Goal: Transaction & Acquisition: Obtain resource

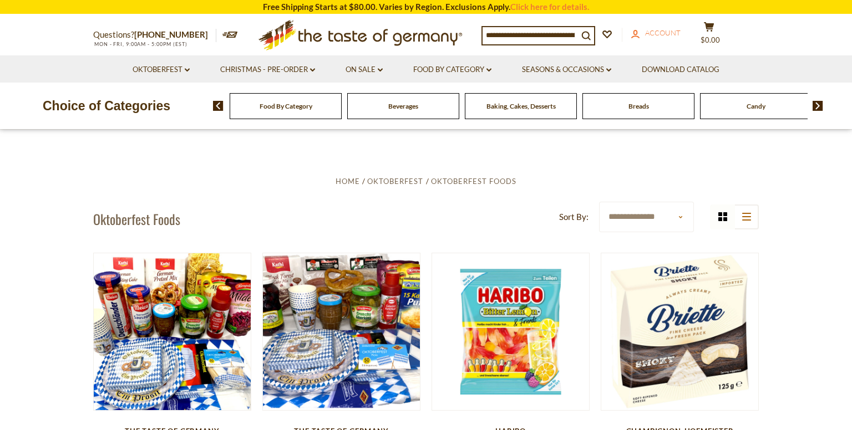
click at [681, 33] on span "Account" at bounding box center [662, 32] width 35 height 9
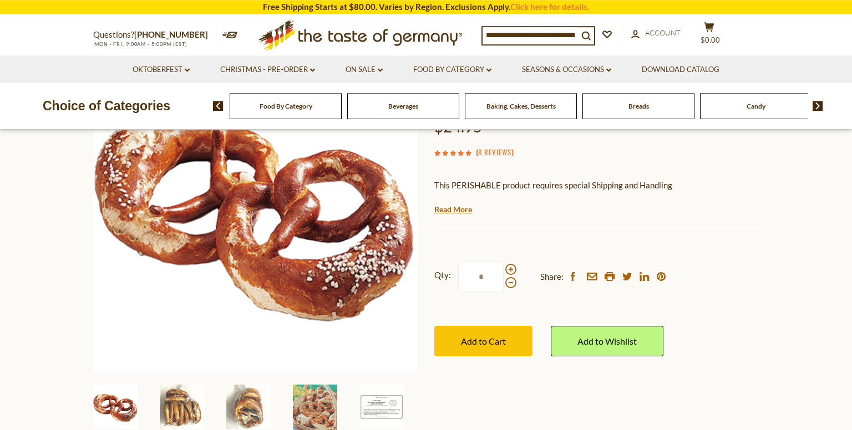
scroll to position [234, 0]
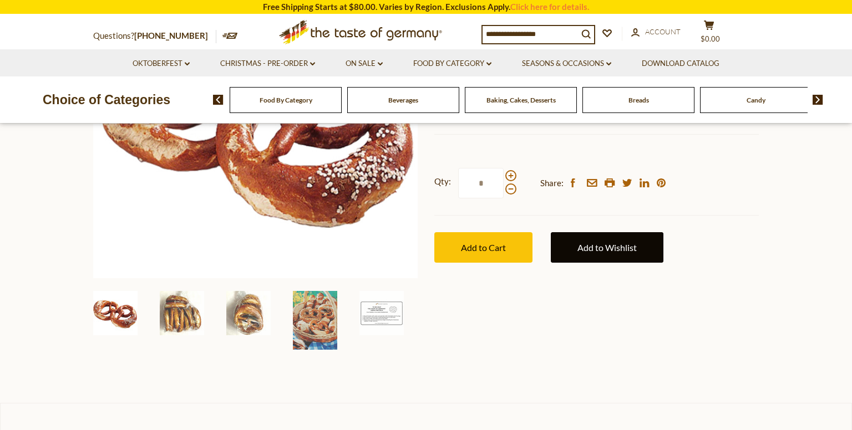
click at [607, 236] on link "Add to Wishlist" at bounding box center [607, 247] width 113 height 31
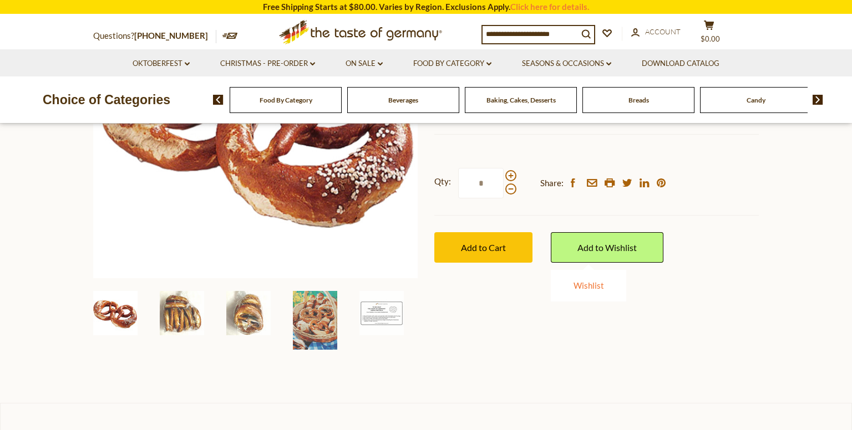
click at [585, 286] on link "Wishlist" at bounding box center [589, 286] width 31 height 10
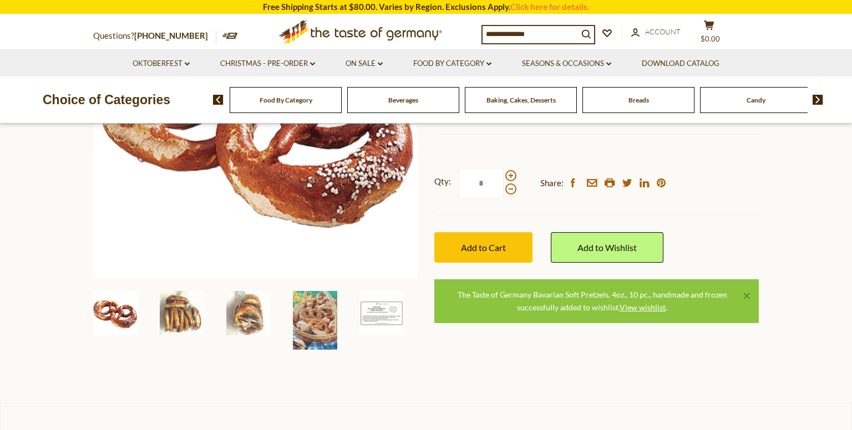
click at [745, 293] on link "×" at bounding box center [746, 296] width 7 height 7
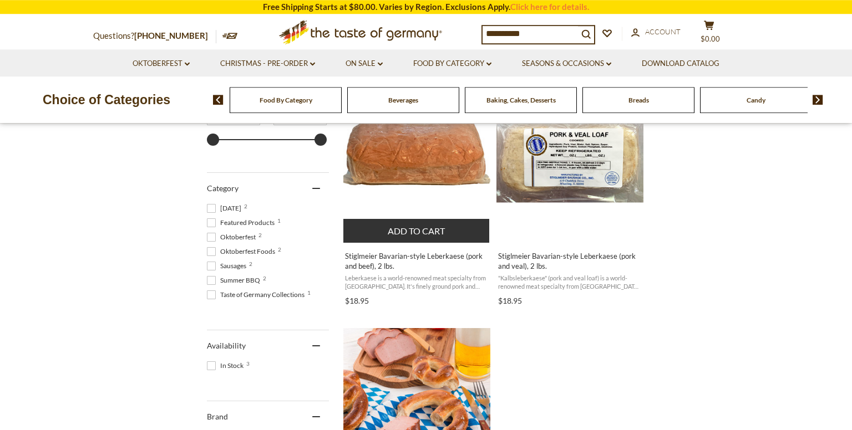
scroll to position [234, 0]
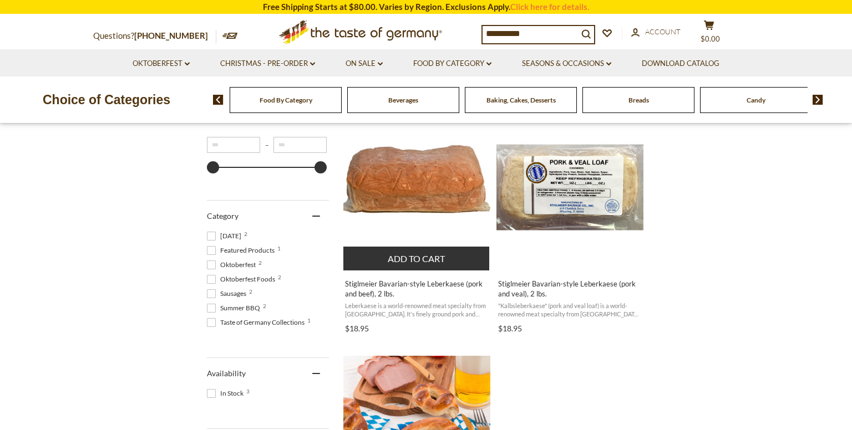
click at [408, 183] on img "Stiglmeier Bavarian-style Leberkaese (pork and beef), 2 lbs." at bounding box center [416, 187] width 147 height 147
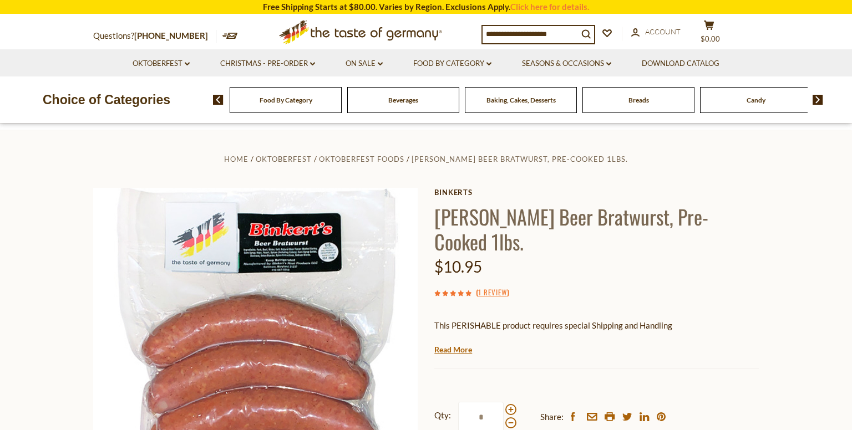
scroll to position [175, 0]
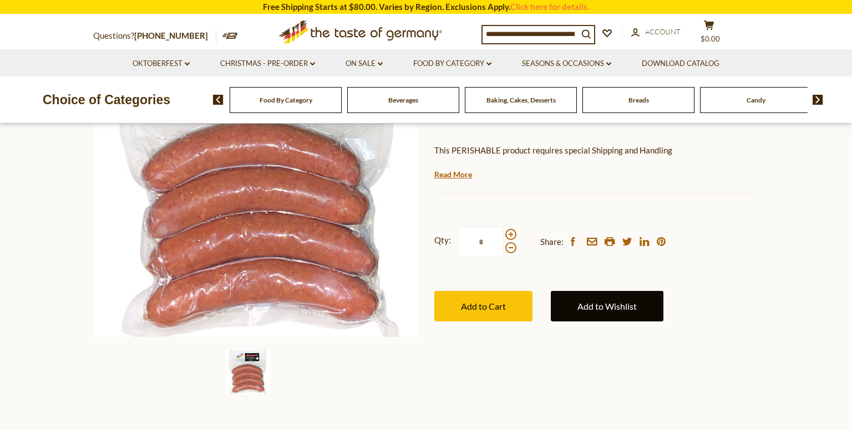
click at [623, 292] on link "Add to Wishlist" at bounding box center [607, 306] width 113 height 31
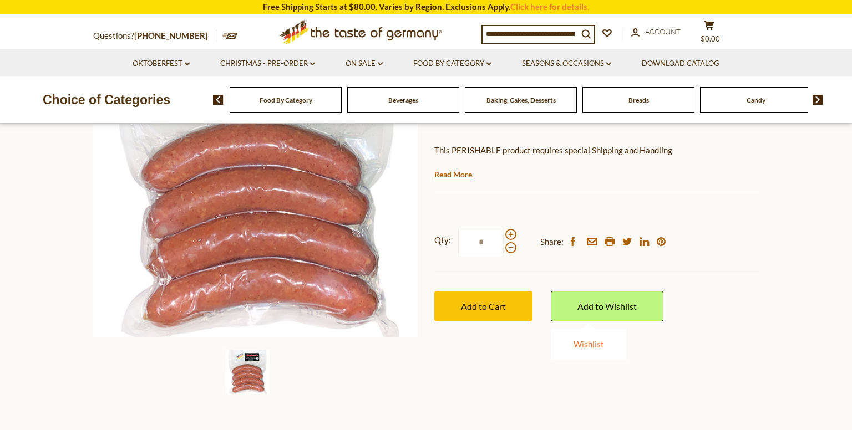
click at [580, 339] on link "Wishlist" at bounding box center [589, 344] width 31 height 10
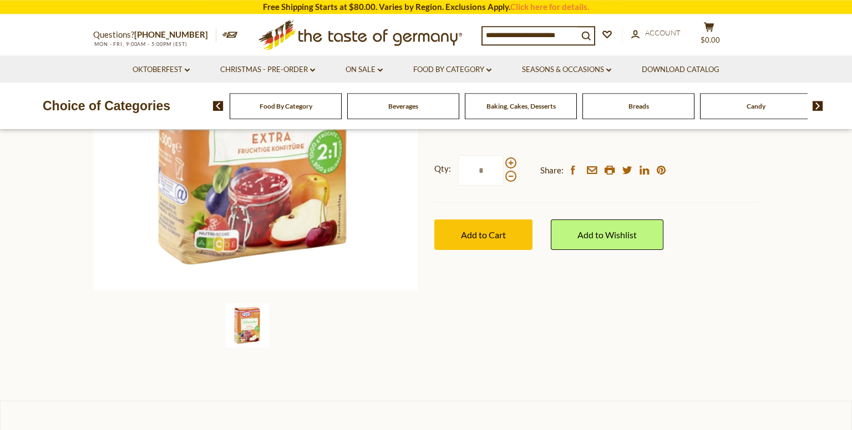
scroll to position [293, 0]
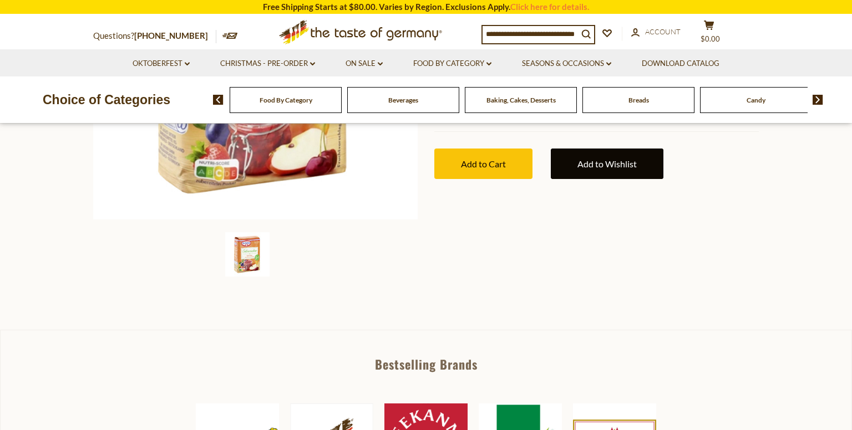
click at [592, 172] on link "Add to Wishlist" at bounding box center [607, 164] width 113 height 31
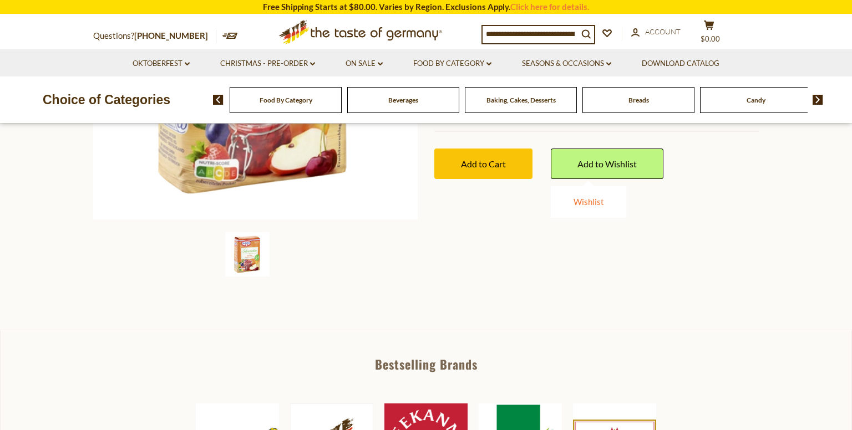
click at [587, 202] on link "Wishlist" at bounding box center [589, 202] width 31 height 10
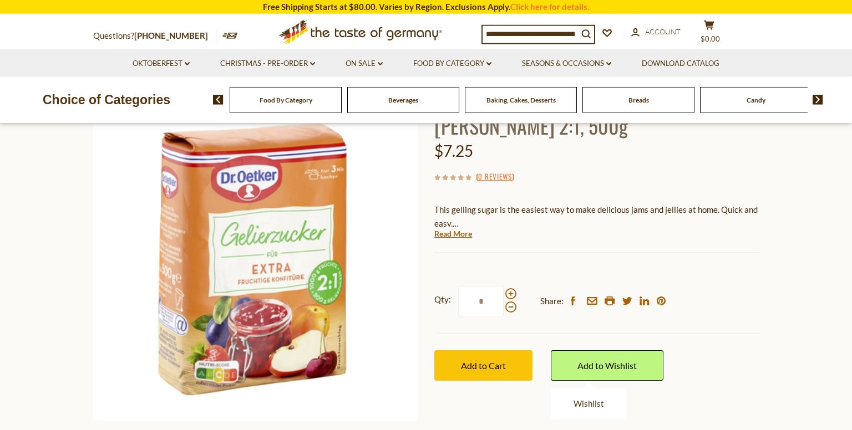
scroll to position [0, 0]
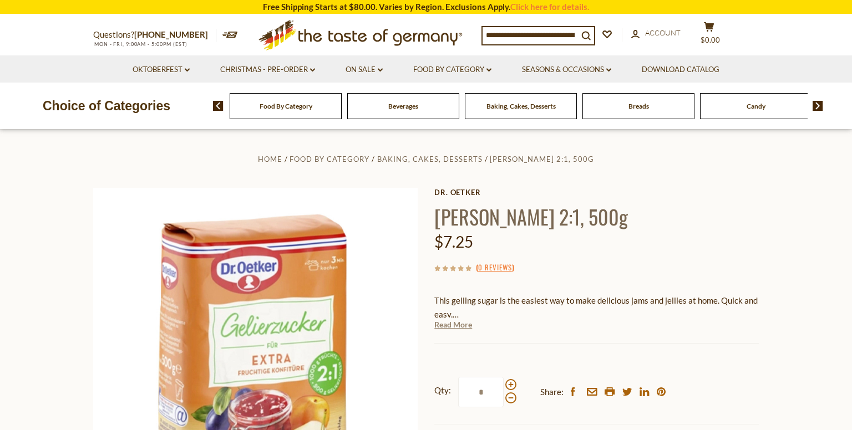
click at [471, 331] on div "Dr. Oetker Dr. Oetker Gelierzucker 2:1, 500g $7.25 ( 0 Reviews ) This gelling s…" at bounding box center [596, 357] width 324 height 339
click at [466, 328] on link "Read More" at bounding box center [453, 324] width 38 height 11
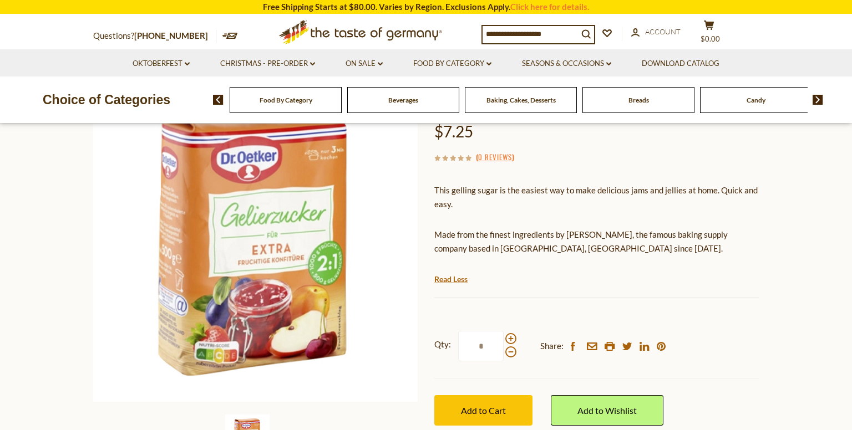
scroll to position [234, 0]
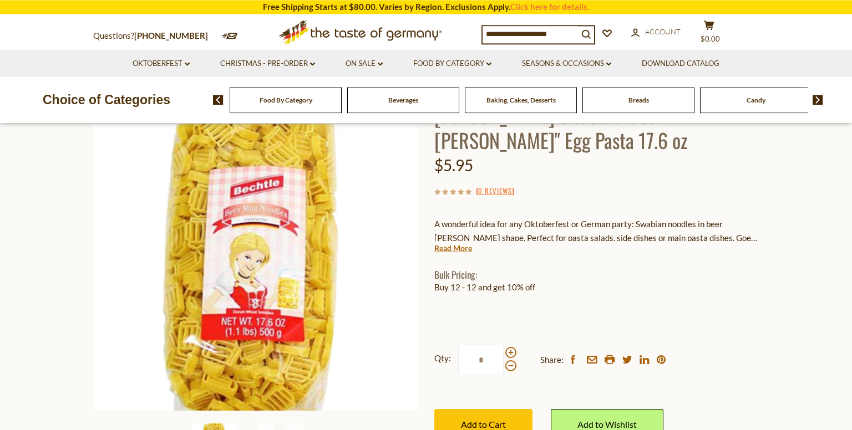
scroll to position [234, 0]
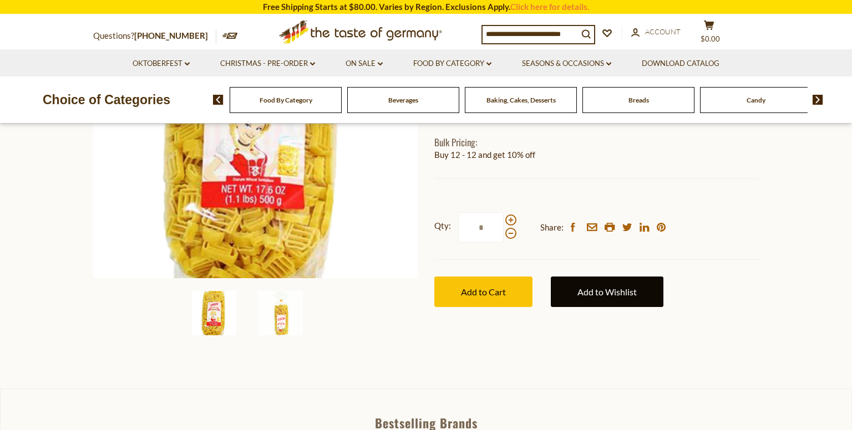
click at [640, 293] on link "Add to Wishlist" at bounding box center [607, 292] width 113 height 31
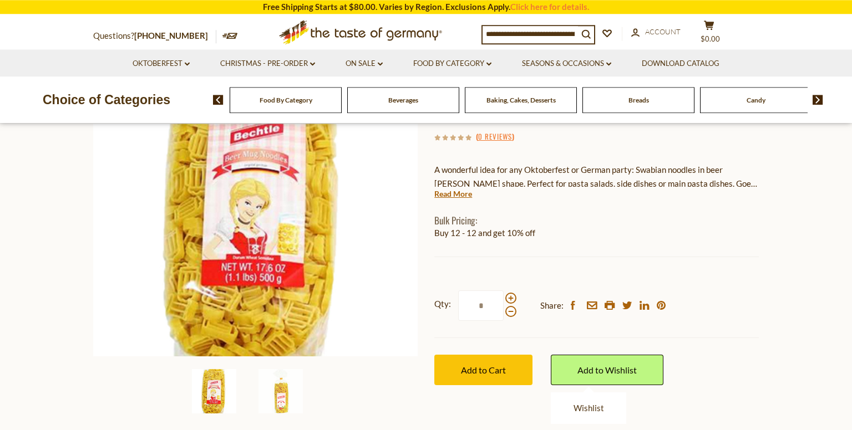
scroll to position [117, 0]
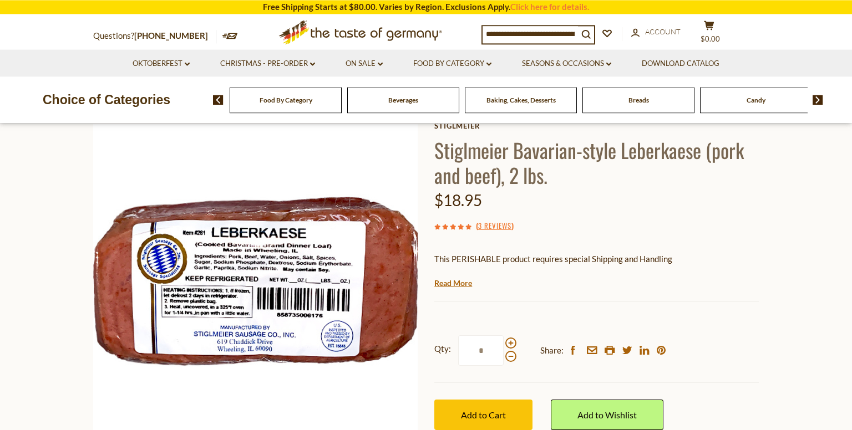
scroll to position [175, 0]
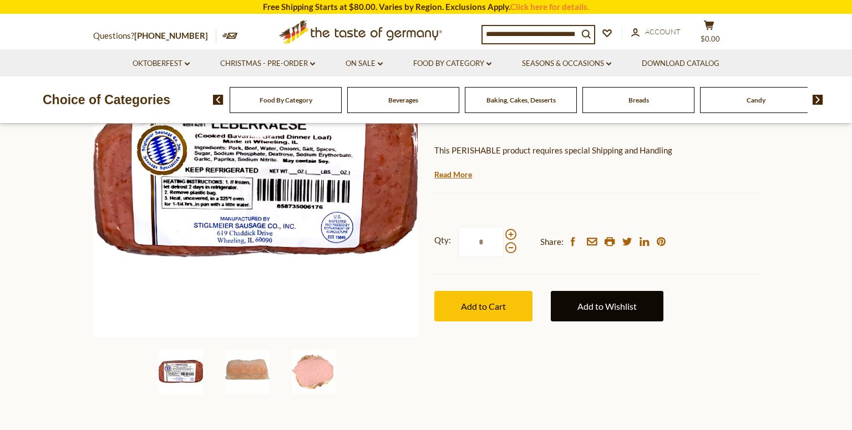
click at [592, 310] on link "Add to Wishlist" at bounding box center [607, 306] width 113 height 31
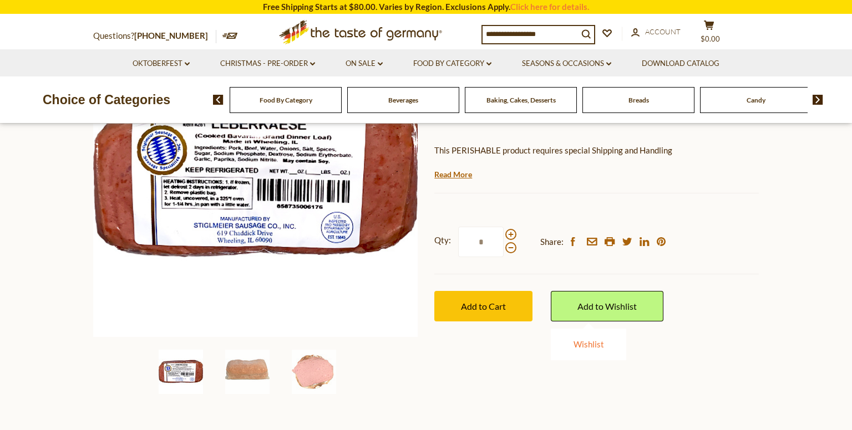
click at [593, 346] on link "Wishlist" at bounding box center [589, 344] width 31 height 10
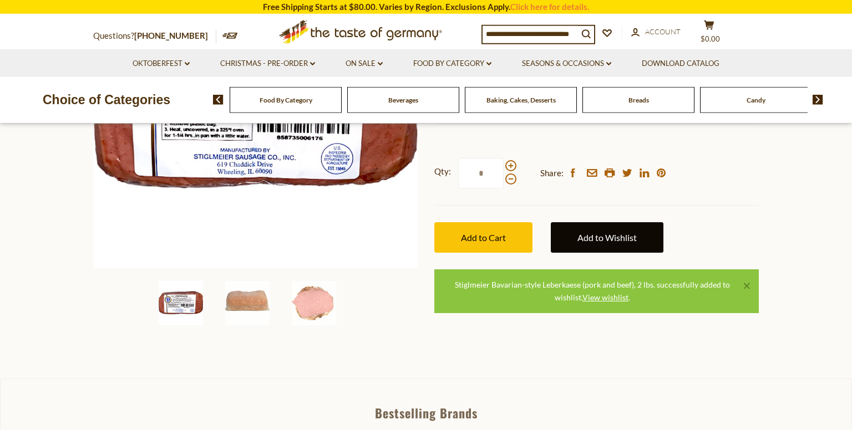
scroll to position [293, 0]
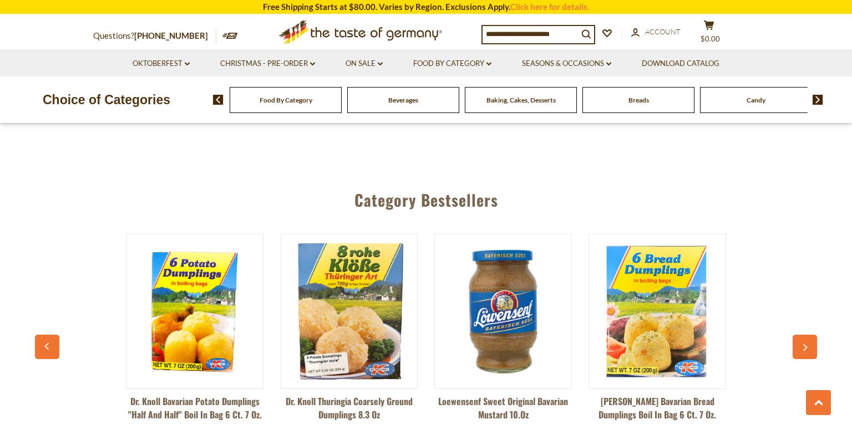
scroll to position [2577, 0]
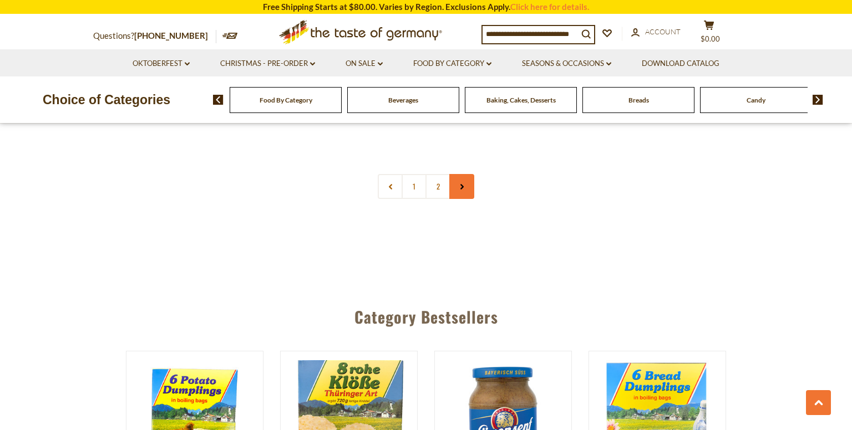
click at [471, 174] on link at bounding box center [461, 186] width 25 height 25
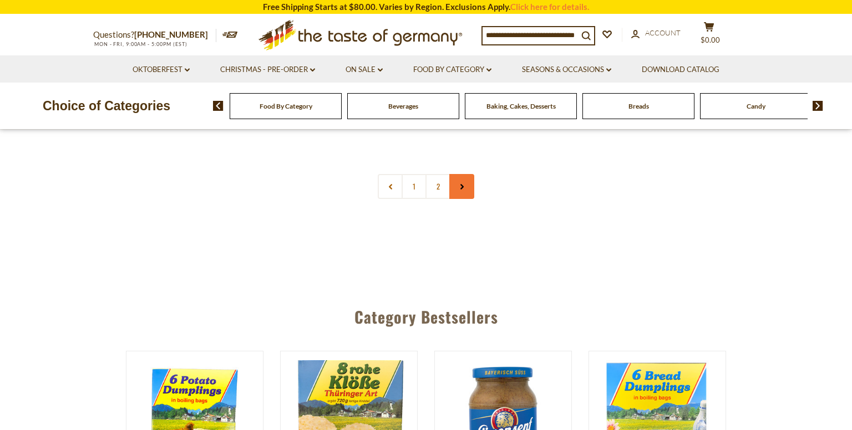
scroll to position [0, 0]
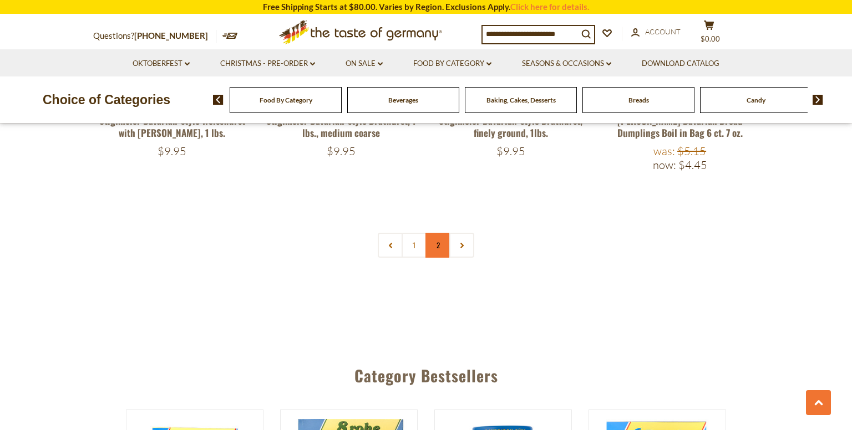
click at [438, 233] on link "2" at bounding box center [437, 245] width 25 height 25
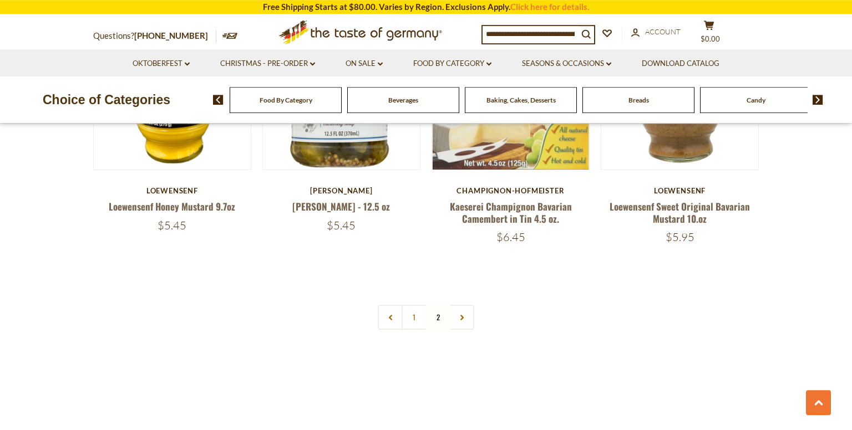
scroll to position [1373, 0]
